Goal: Information Seeking & Learning: Learn about a topic

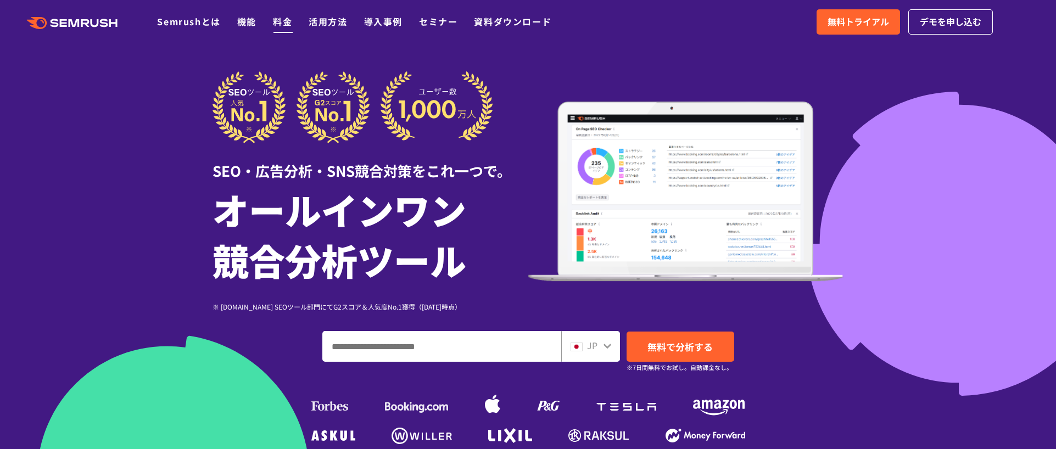
click at [279, 23] on link "料金" at bounding box center [282, 21] width 19 height 13
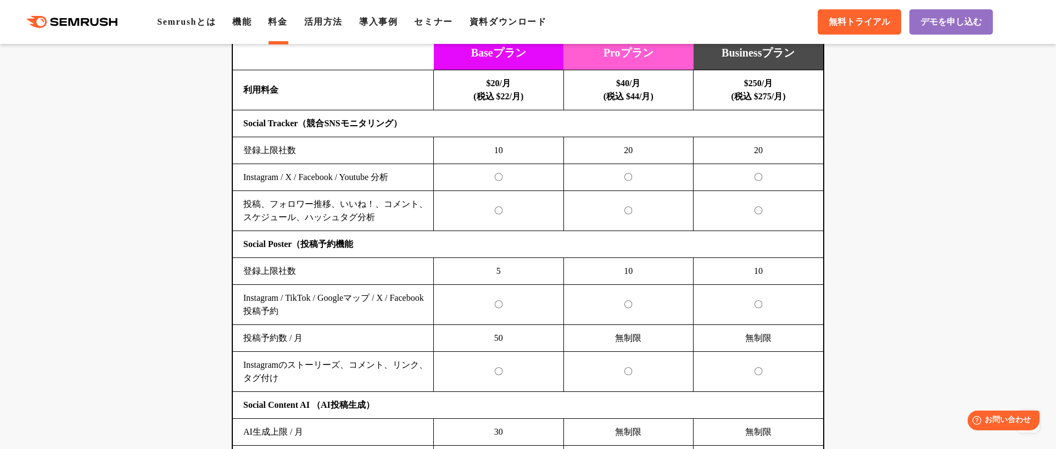
scroll to position [2353, 0]
